Goal: Find contact information: Find contact information

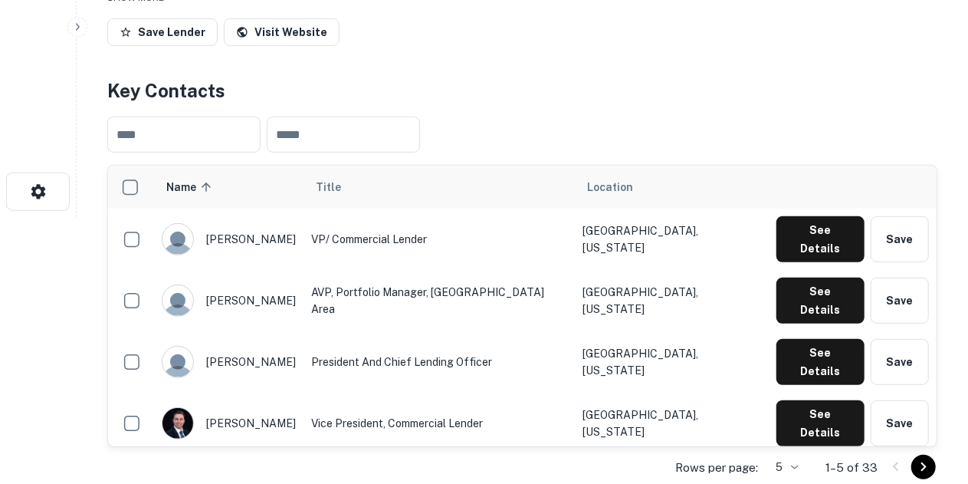
scroll to position [284, 0]
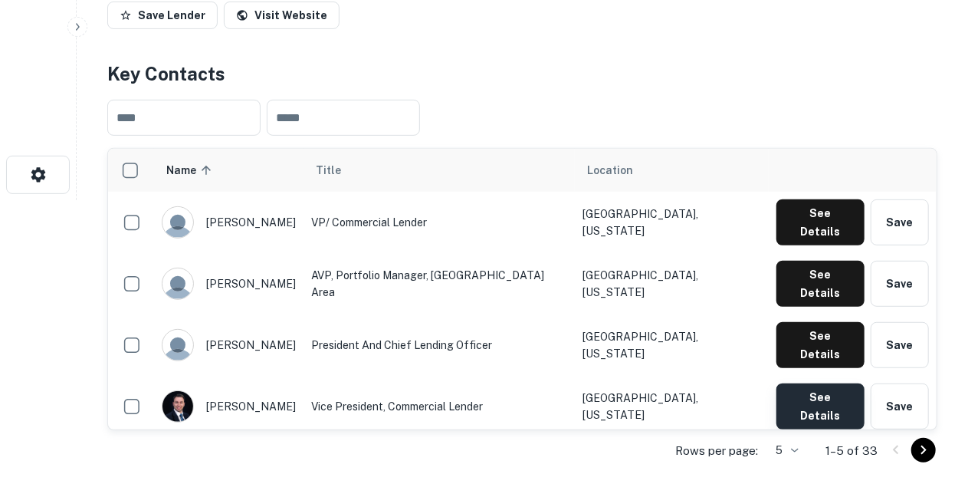
click at [820, 383] on button "See Details" at bounding box center [820, 406] width 88 height 46
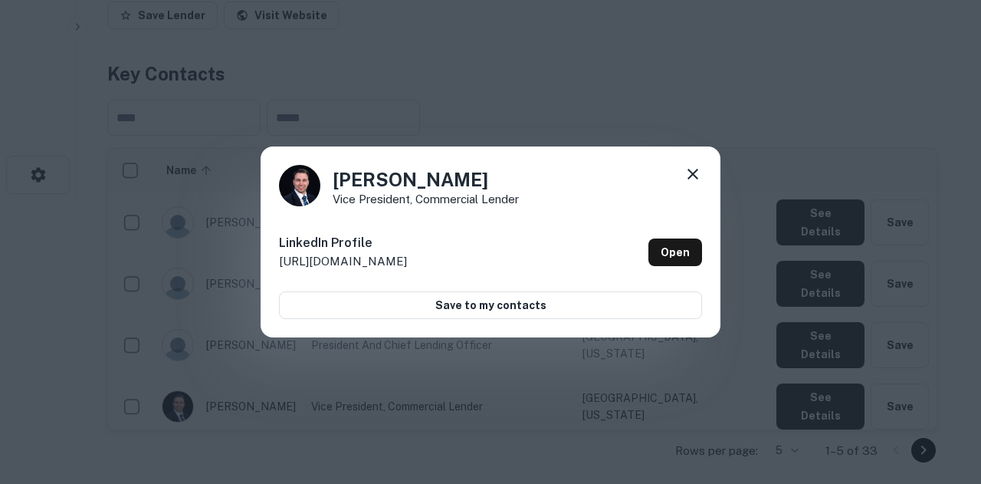
click at [694, 172] on icon at bounding box center [692, 174] width 11 height 11
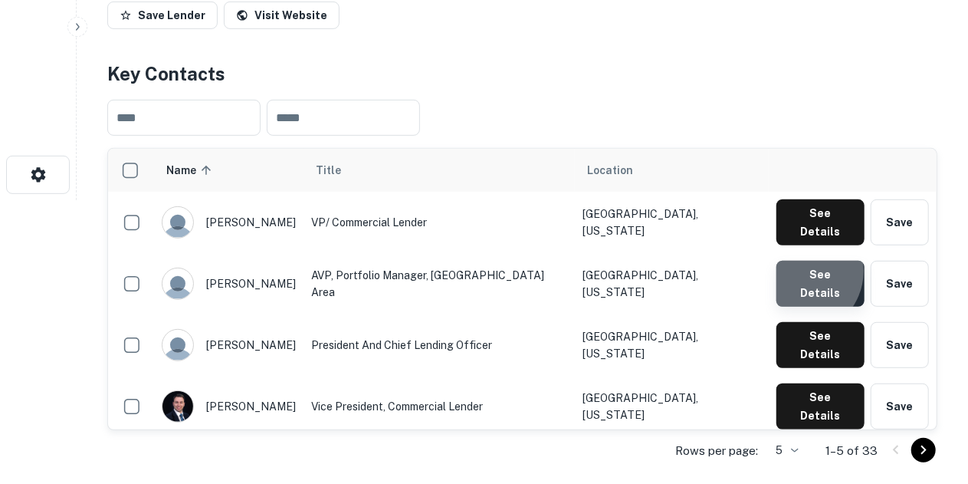
click at [805, 261] on button "See Details" at bounding box center [820, 284] width 88 height 46
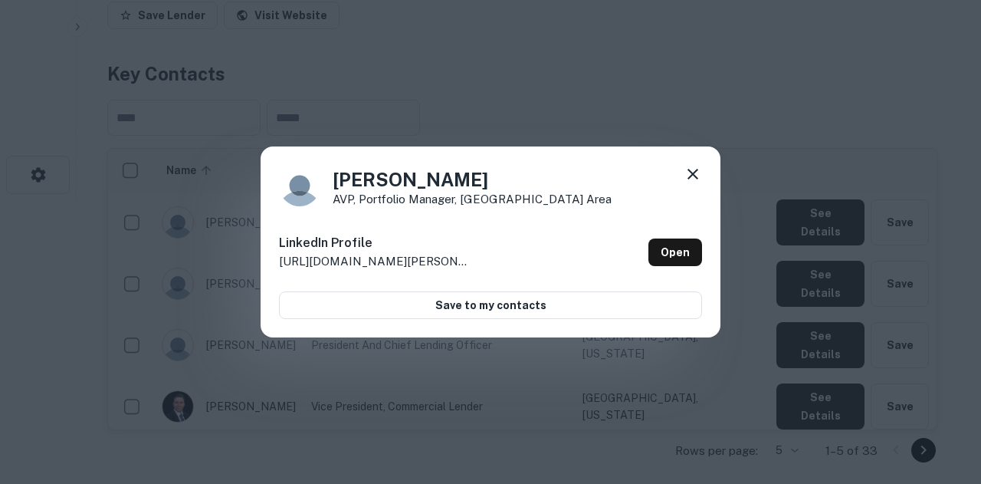
click at [697, 171] on icon at bounding box center [692, 174] width 11 height 11
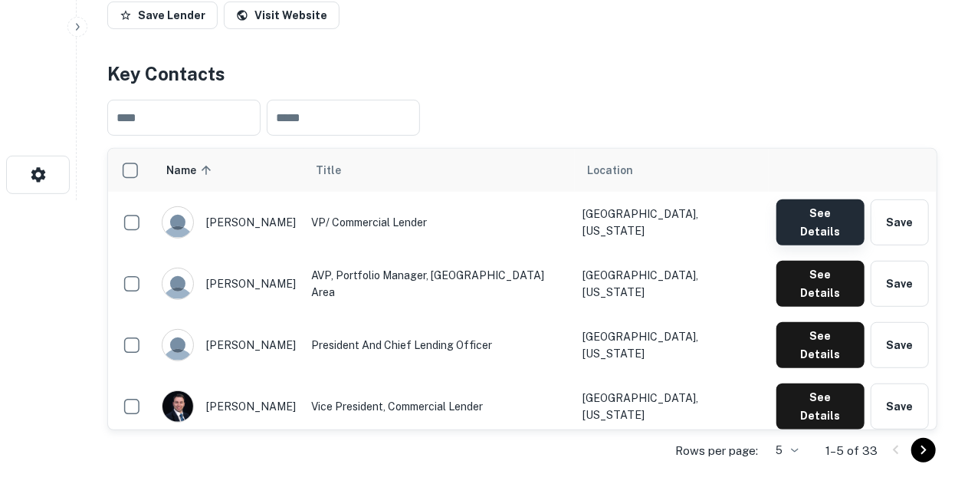
click at [816, 211] on button "See Details" at bounding box center [820, 222] width 88 height 46
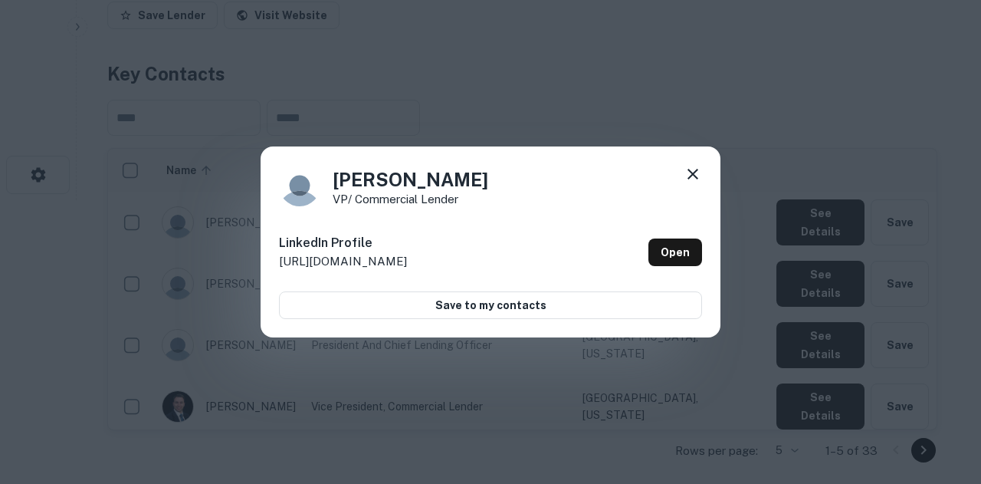
click at [689, 175] on icon at bounding box center [693, 174] width 18 height 18
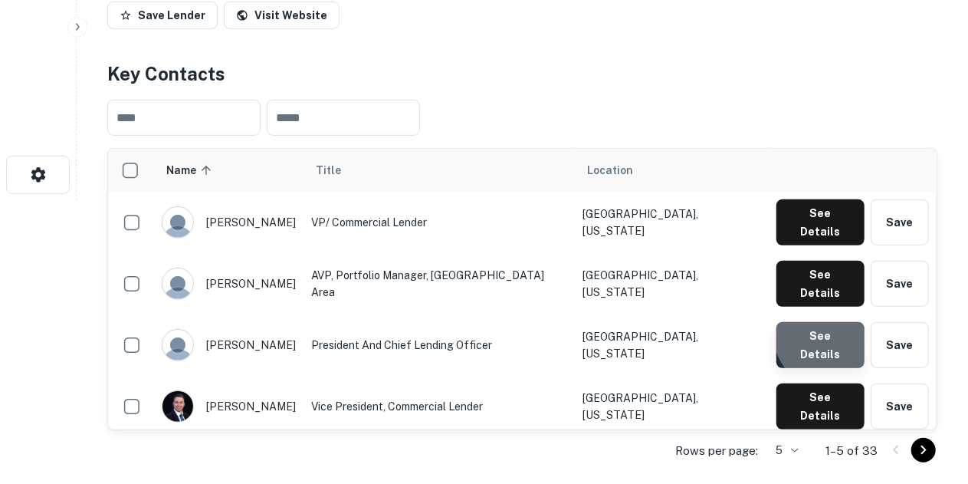
click at [834, 322] on button "See Details" at bounding box center [820, 345] width 88 height 46
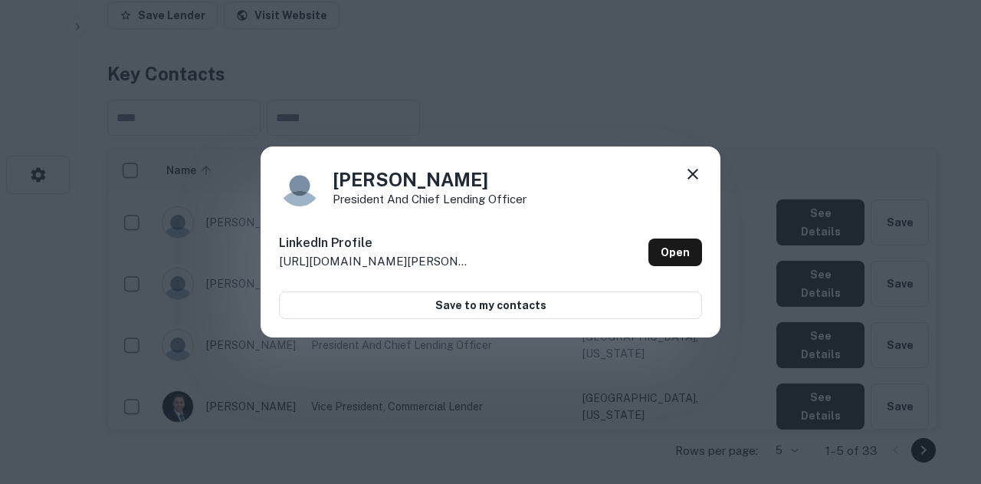
click at [697, 162] on div "[PERSON_NAME] President and Chief Lending Officer LinkedIn Profile [URL][DOMAIN…" at bounding box center [491, 242] width 460 height 192
click at [694, 176] on icon at bounding box center [692, 174] width 11 height 11
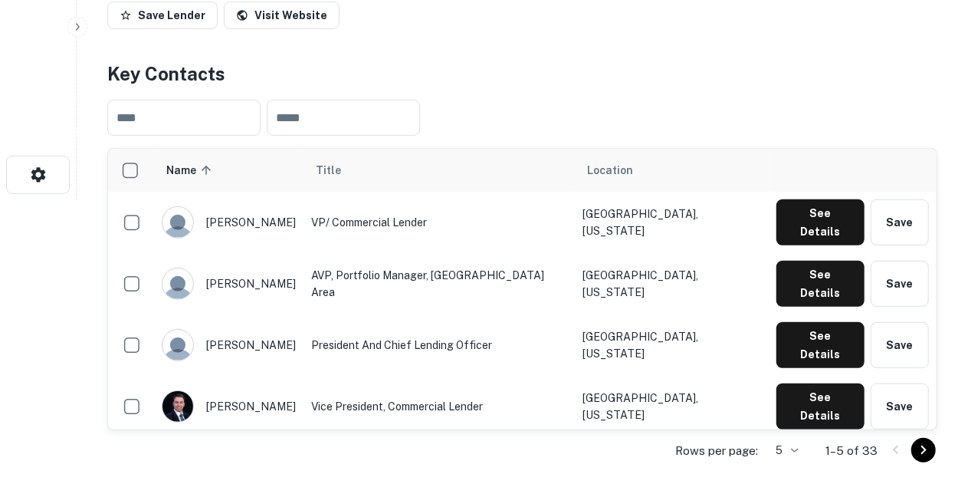
click at [795, 444] on button "See Details" at bounding box center [820, 467] width 88 height 46
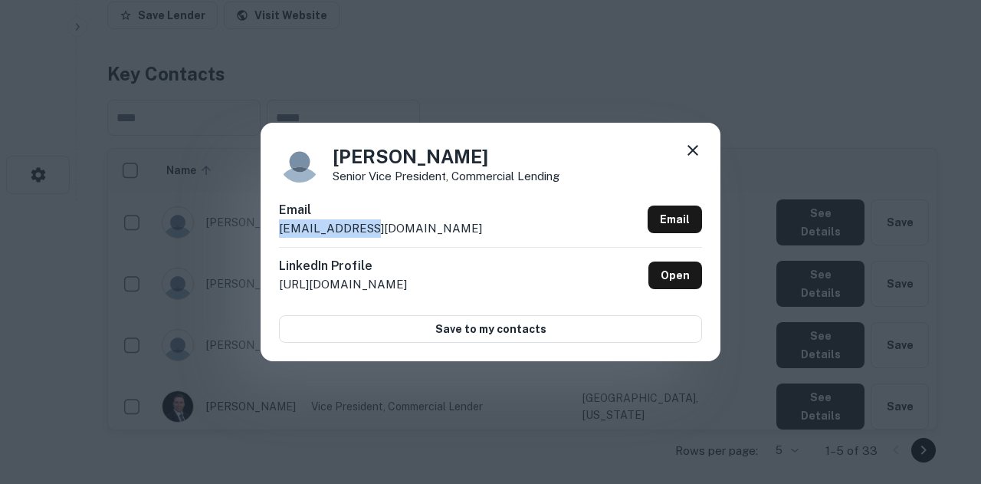
drag, startPoint x: 379, startPoint y: 228, endPoint x: 269, endPoint y: 234, distance: 109.8
click at [269, 234] on div "[PERSON_NAME] Senior Vice President, Commercial Lending Email [EMAIL_ADDRESS][D…" at bounding box center [491, 242] width 460 height 238
copy p "[EMAIL_ADDRESS][DOMAIN_NAME]"
click at [691, 152] on icon at bounding box center [692, 150] width 11 height 11
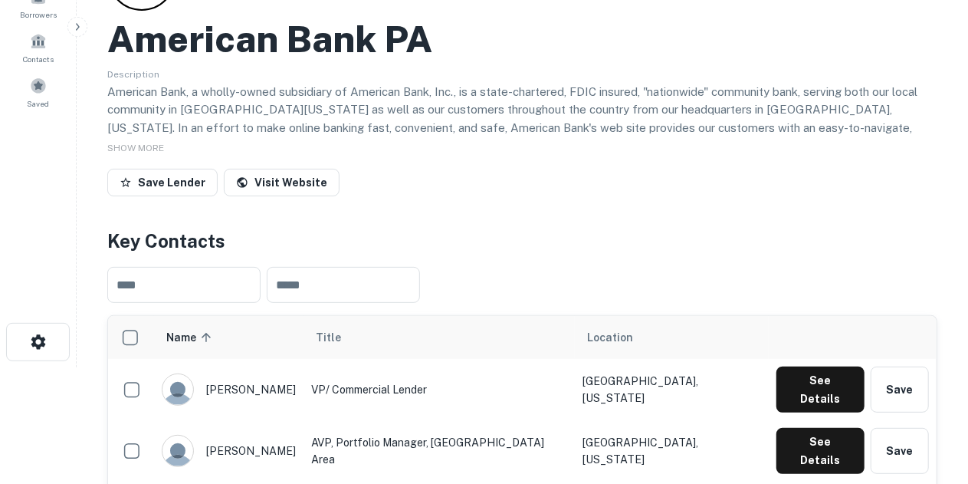
scroll to position [0, 0]
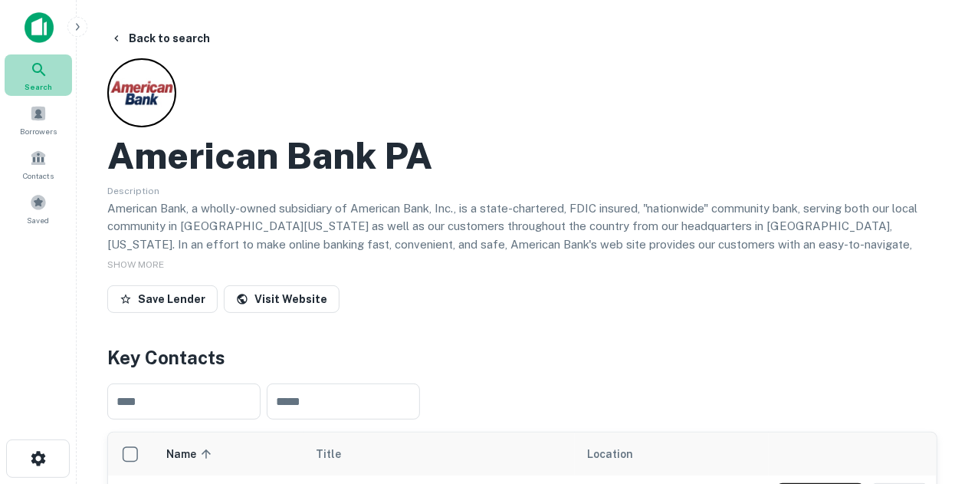
click at [37, 70] on icon at bounding box center [38, 69] width 13 height 13
